Goal: Task Accomplishment & Management: Manage account settings

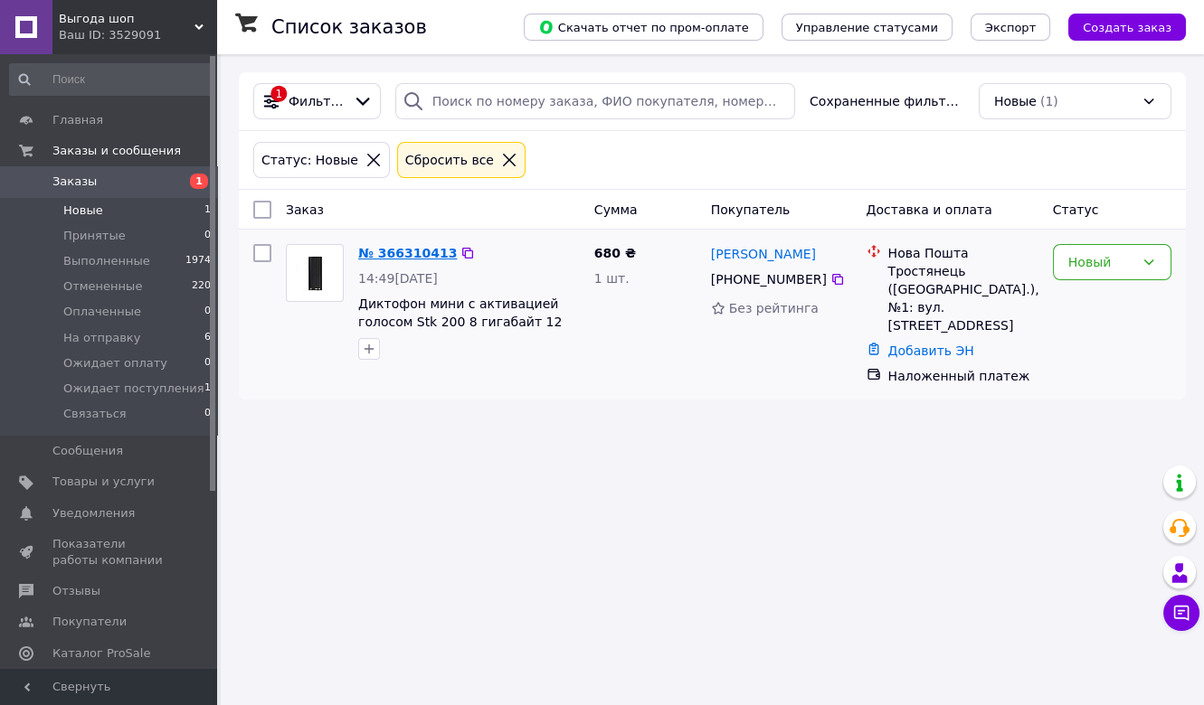
click at [417, 253] on link "№ 366310413" at bounding box center [407, 253] width 99 height 14
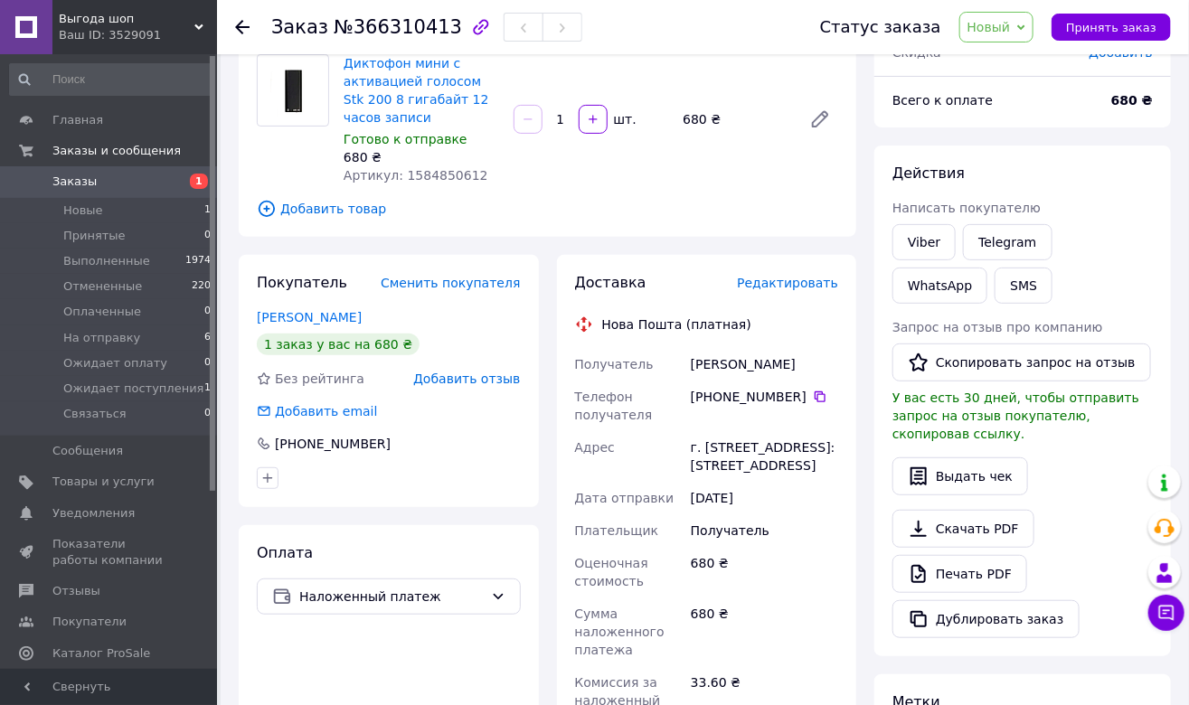
scroll to position [328, 0]
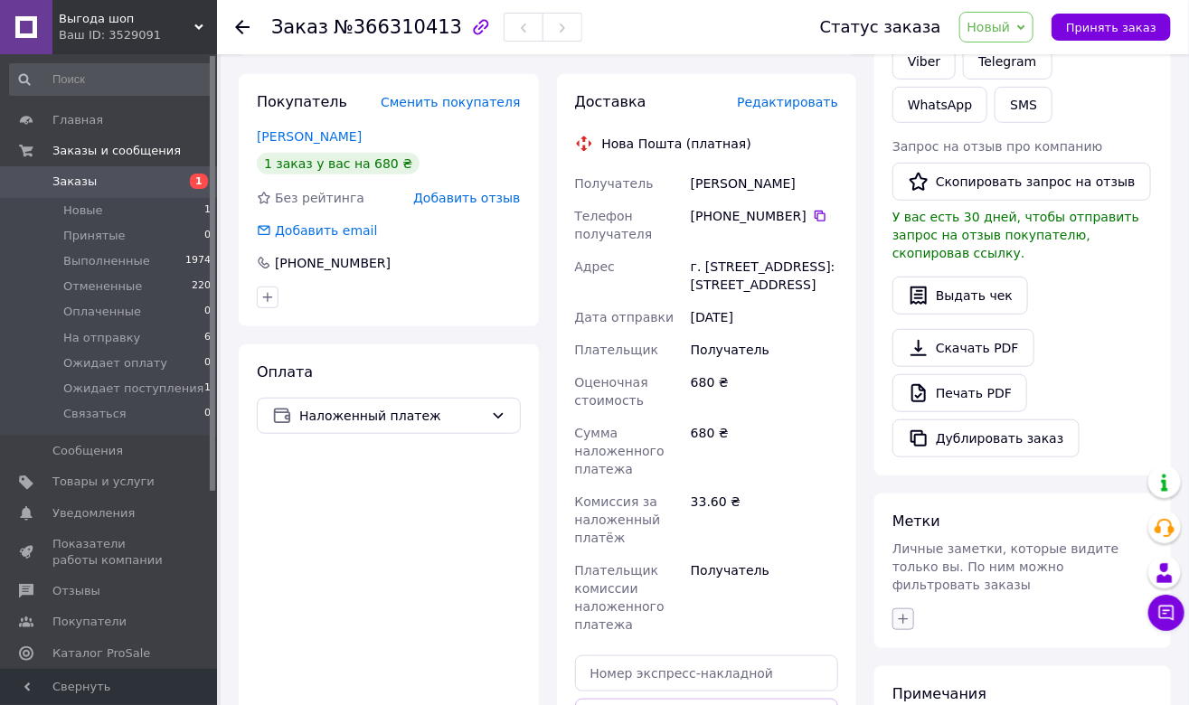
click at [903, 612] on icon "button" at bounding box center [903, 619] width 14 height 14
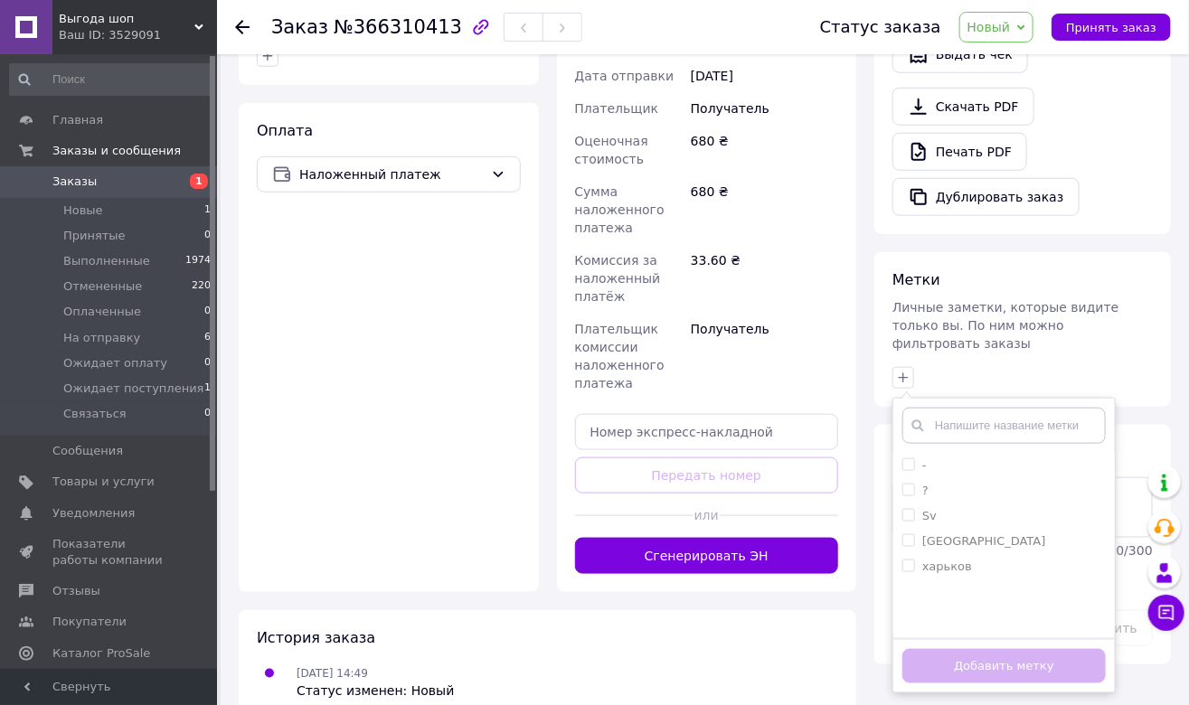
scroll to position [575, 0]
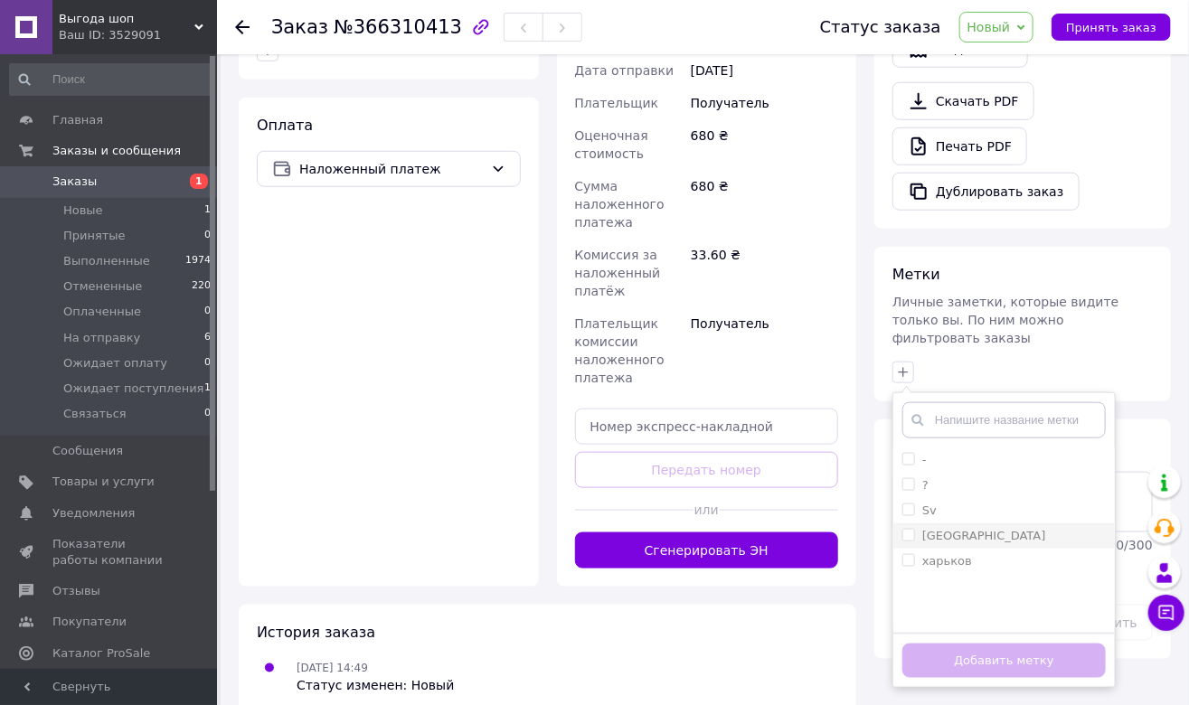
click at [903, 529] on input "киев" at bounding box center [909, 535] width 12 height 12
checkbox input "true"
click at [949, 644] on button "Добавить метку" at bounding box center [1004, 661] width 203 height 35
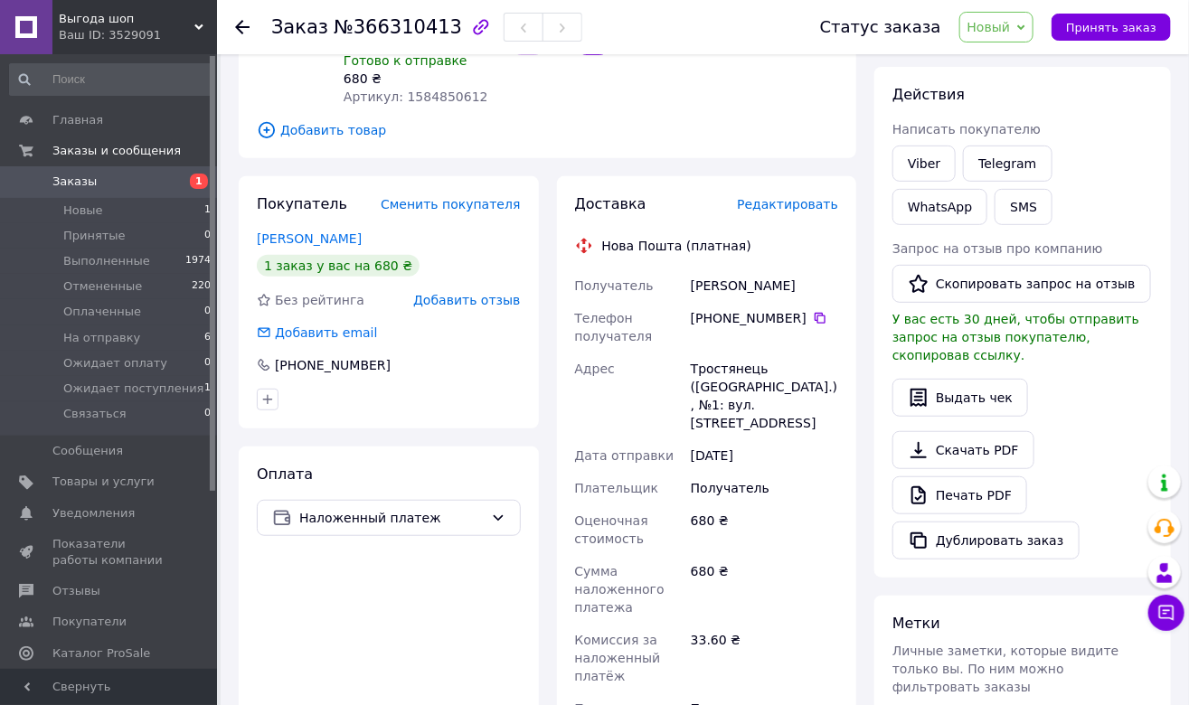
scroll to position [0, 0]
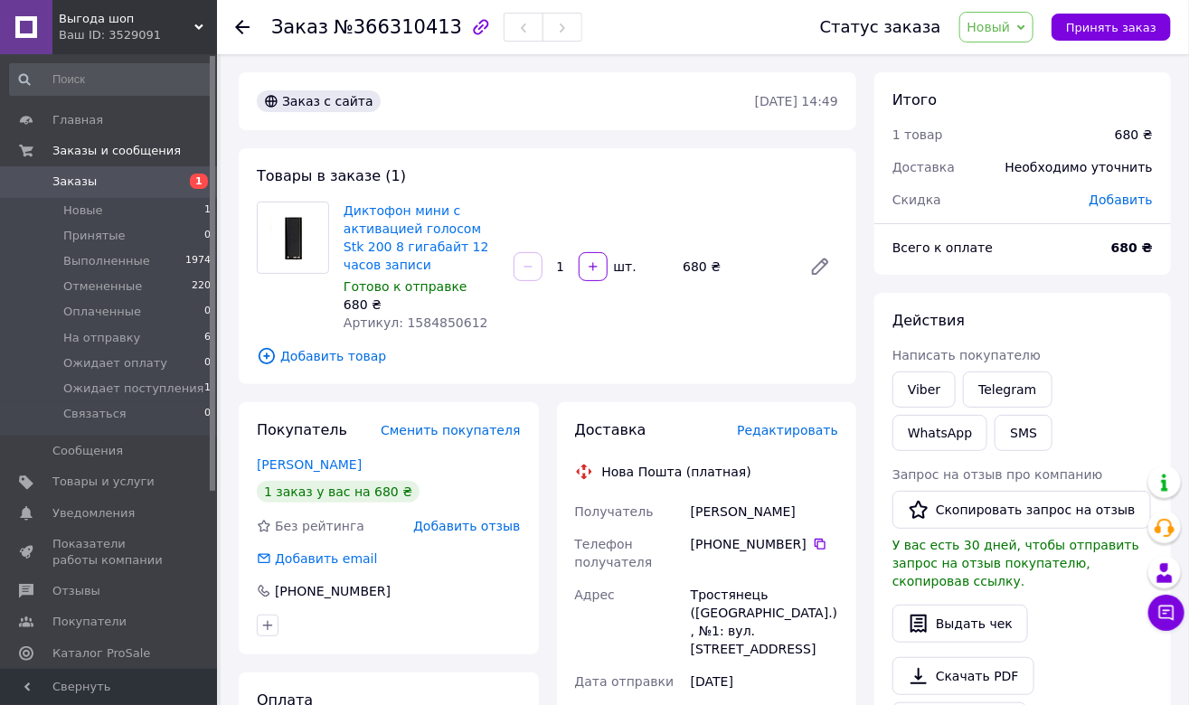
click at [1006, 36] on span "Новый" at bounding box center [997, 27] width 75 height 31
click at [1026, 168] on li "На отправку" at bounding box center [1039, 171] width 159 height 27
click at [246, 31] on icon at bounding box center [242, 27] width 14 height 14
